Goal: Information Seeking & Learning: Learn about a topic

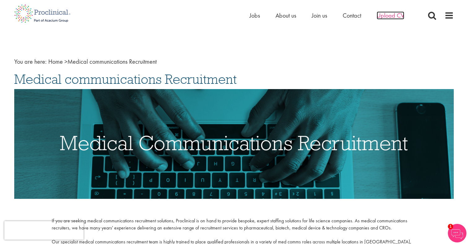
click at [388, 15] on span "Upload CV" at bounding box center [391, 15] width 28 height 8
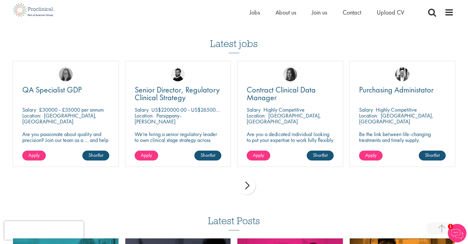
scroll to position [410, 0]
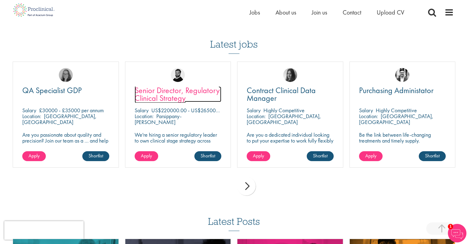
click at [166, 93] on span "Senior Director, Regulatory Clinical Strategy" at bounding box center [177, 94] width 85 height 18
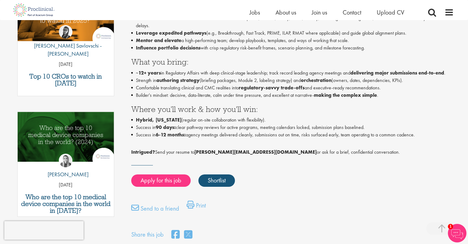
scroll to position [238, 0]
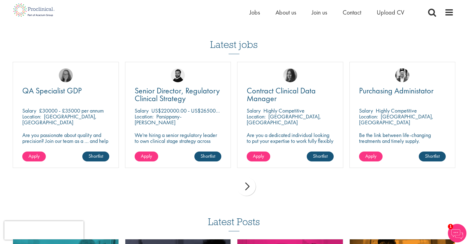
click at [252, 191] on div "next" at bounding box center [246, 186] width 19 height 19
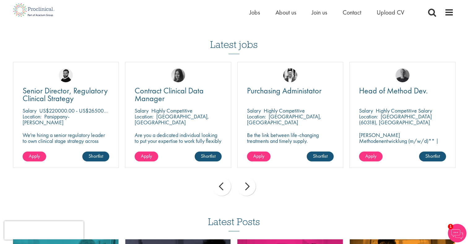
click at [252, 191] on div "next" at bounding box center [246, 186] width 19 height 19
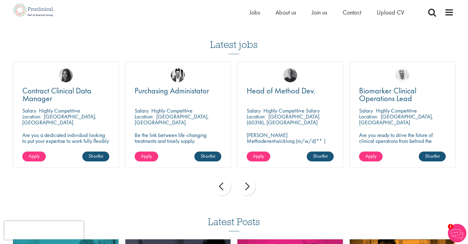
click at [252, 191] on div "next" at bounding box center [246, 186] width 19 height 19
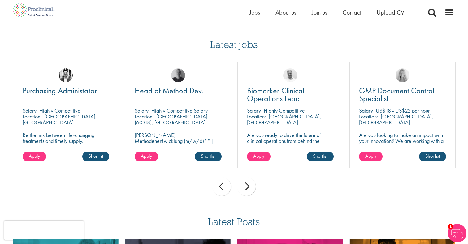
click at [252, 191] on div "next" at bounding box center [246, 186] width 19 height 19
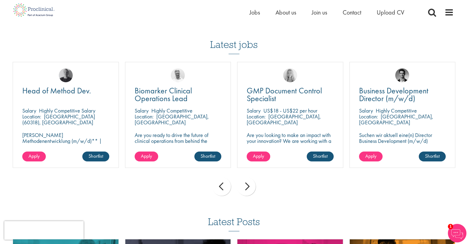
click at [252, 191] on div "next" at bounding box center [246, 186] width 19 height 19
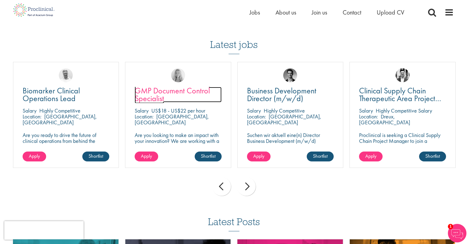
click at [157, 101] on span "GMP Document Control Specialist" at bounding box center [172, 94] width 75 height 18
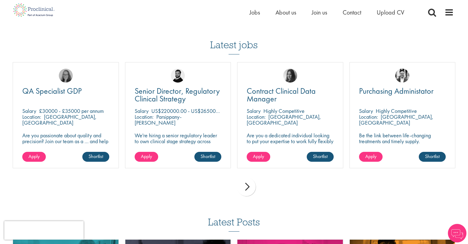
click at [248, 189] on div "next" at bounding box center [246, 187] width 19 height 19
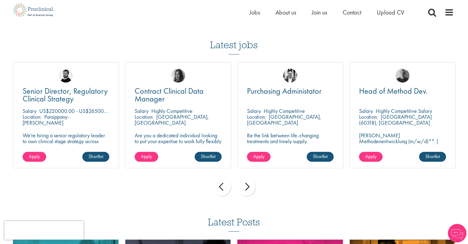
click at [248, 189] on div "next" at bounding box center [246, 187] width 19 height 19
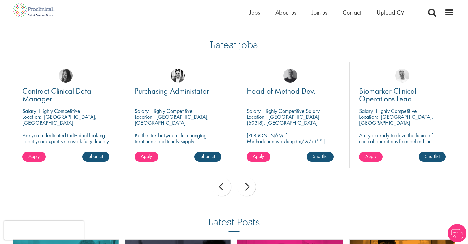
click at [248, 189] on div "next" at bounding box center [246, 187] width 19 height 19
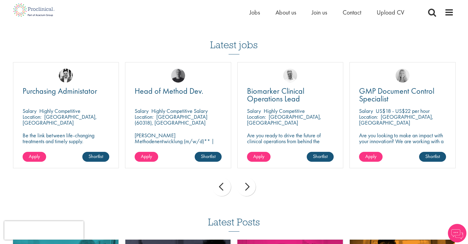
click at [248, 189] on div "next" at bounding box center [246, 187] width 19 height 19
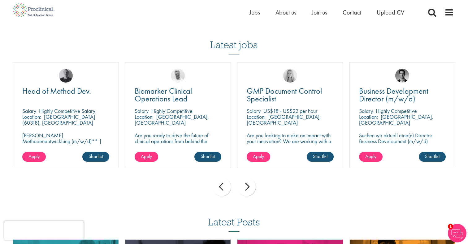
click at [248, 189] on div "next" at bounding box center [246, 187] width 19 height 19
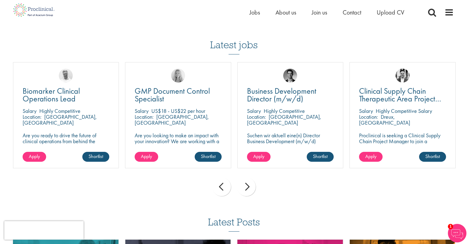
click at [248, 189] on div "next" at bounding box center [246, 187] width 19 height 19
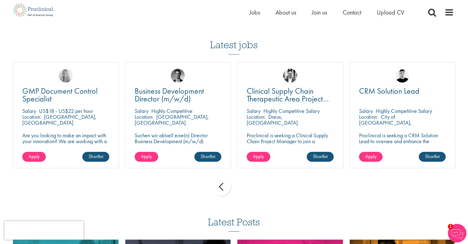
click at [248, 189] on div "prev next" at bounding box center [234, 188] width 449 height 27
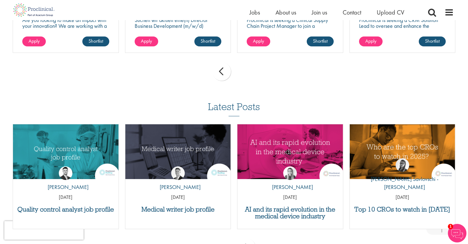
scroll to position [534, 0]
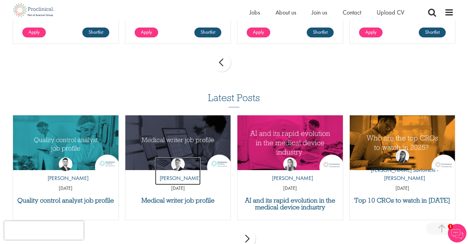
click at [170, 162] on link "by George Watson" at bounding box center [178, 172] width 46 height 28
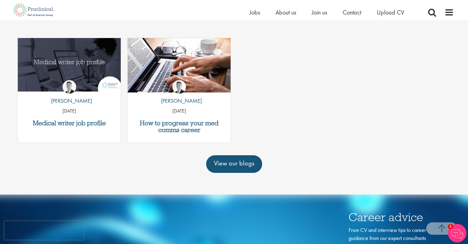
scroll to position [460, 0]
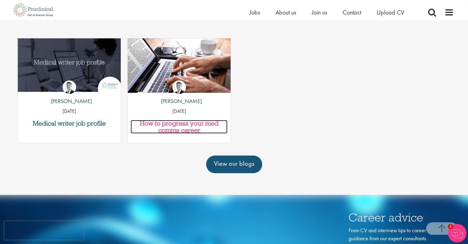
click at [177, 125] on h3 "How to progress your med comms career" at bounding box center [179, 127] width 97 height 14
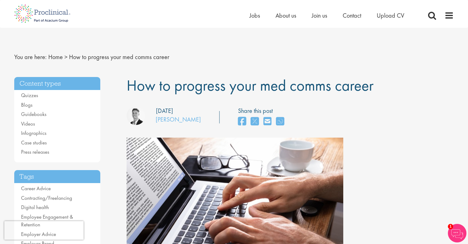
drag, startPoint x: 185, startPoint y: 152, endPoint x: 248, endPoint y: 184, distance: 70.5
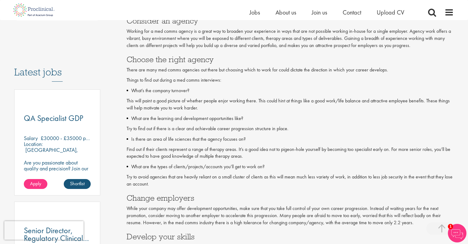
scroll to position [285, 0]
